Goal: Navigation & Orientation: Understand site structure

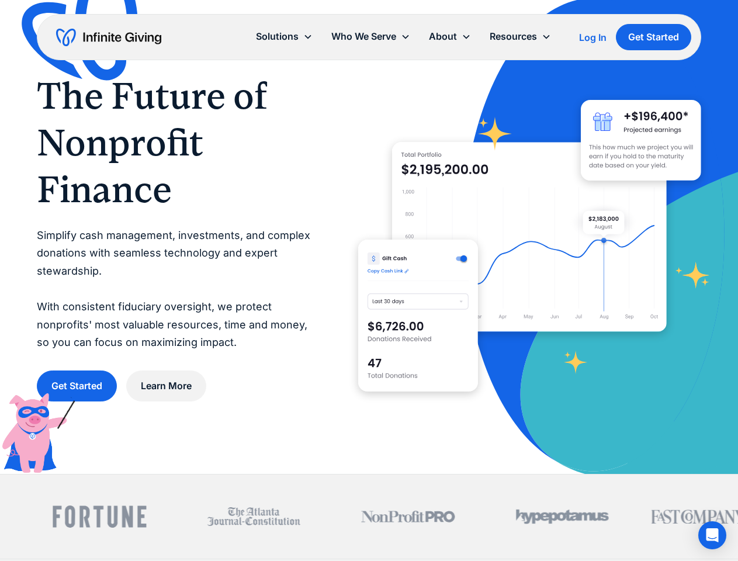
click at [469, 37] on icon at bounding box center [466, 36] width 9 height 9
click at [284, 36] on div "Solutions" at bounding box center [277, 37] width 43 height 16
click at [371, 36] on div "Who We Serve" at bounding box center [363, 37] width 65 height 16
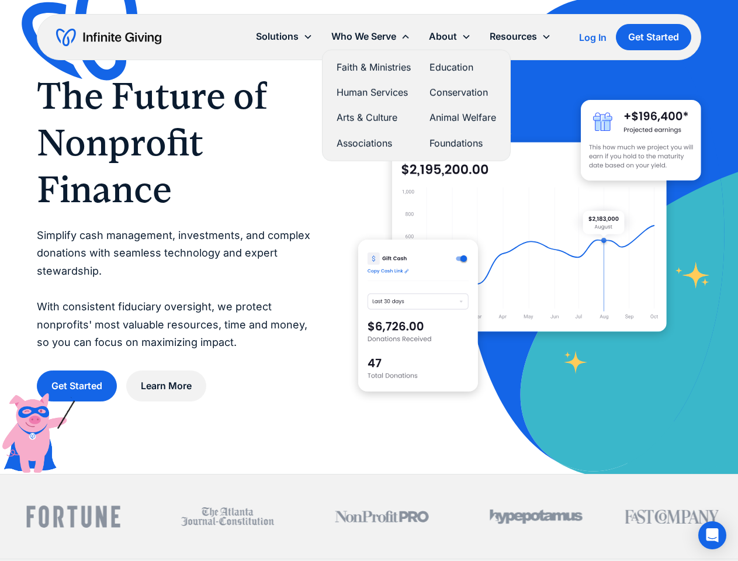
click at [450, 36] on div "About" at bounding box center [443, 37] width 28 height 16
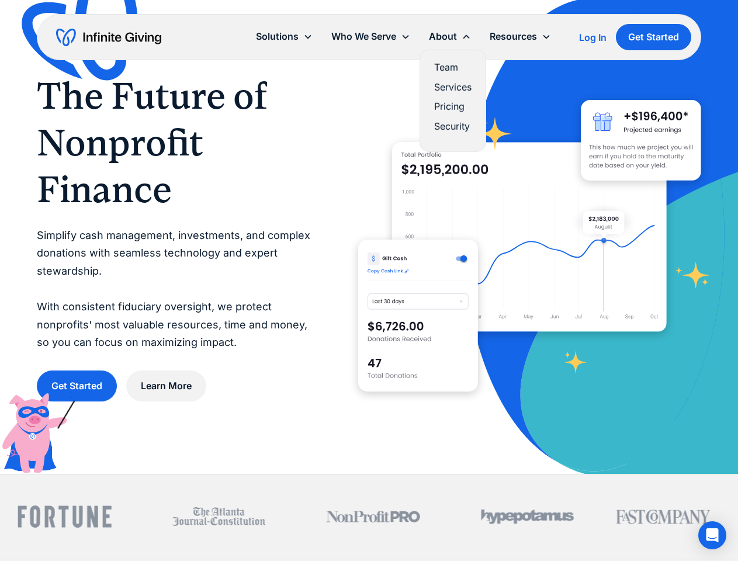
click at [520, 36] on div "Resources" at bounding box center [513, 37] width 47 height 16
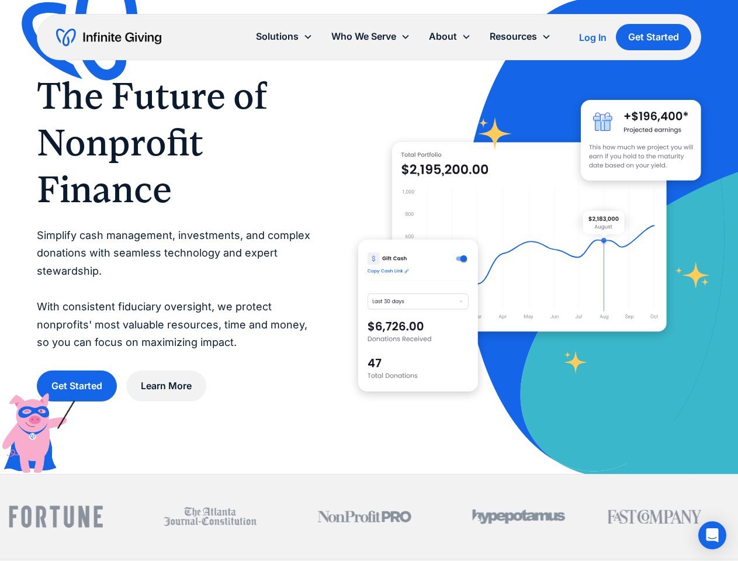
click at [712, 535] on icon "Open Intercom Messenger" at bounding box center [713, 535] width 12 height 14
